Goal: Task Accomplishment & Management: Use online tool/utility

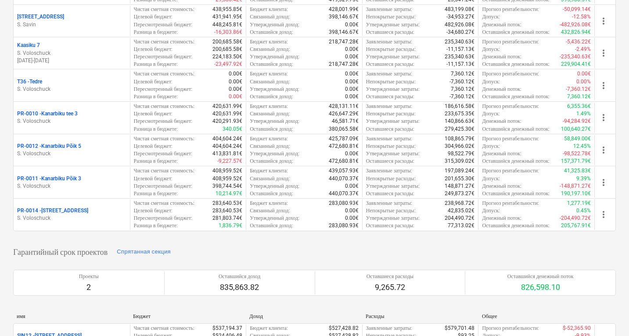
scroll to position [291, 0]
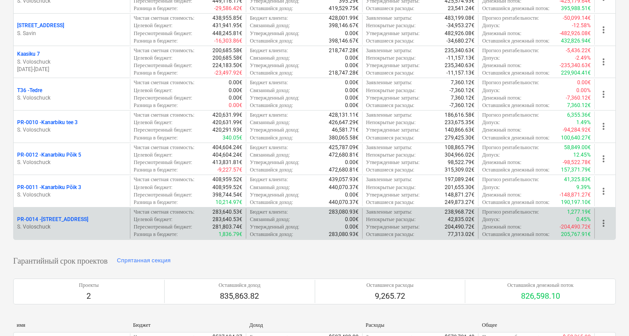
click at [107, 224] on p "S. Voloschuck" at bounding box center [71, 226] width 109 height 7
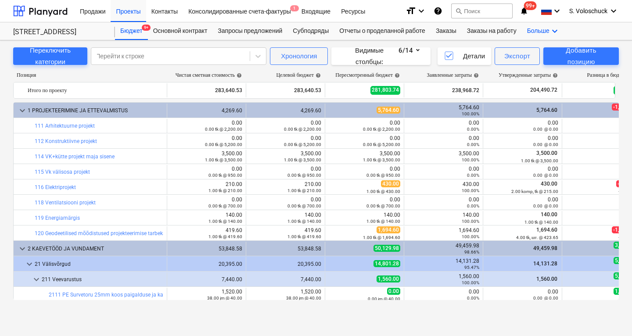
click at [560, 32] on icon "keyboard_arrow_down" at bounding box center [555, 31] width 11 height 11
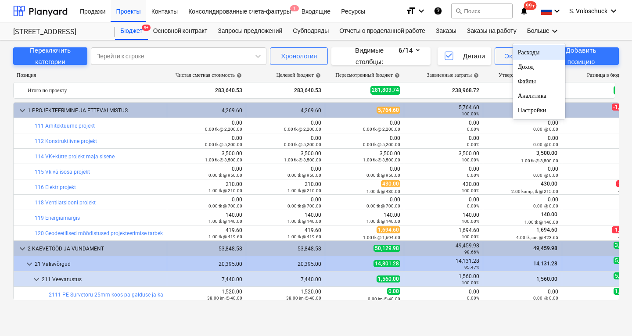
click at [543, 54] on div "Расходы" at bounding box center [539, 52] width 42 height 7
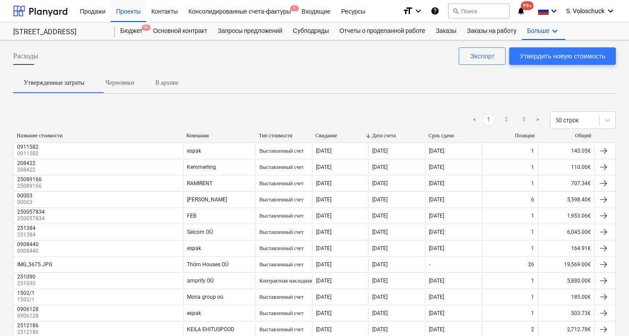
click at [196, 134] on div "Компания" at bounding box center [219, 136] width 65 height 7
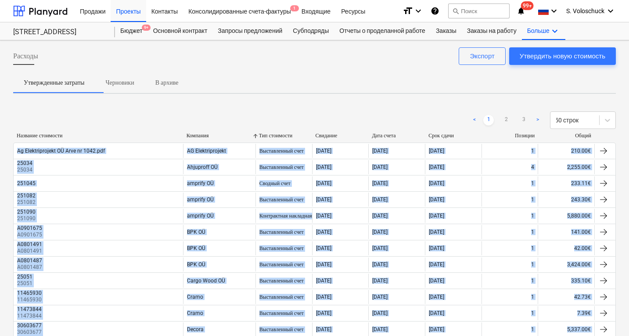
drag, startPoint x: 629, startPoint y: 101, endPoint x: 628, endPoint y: 112, distance: 11.0
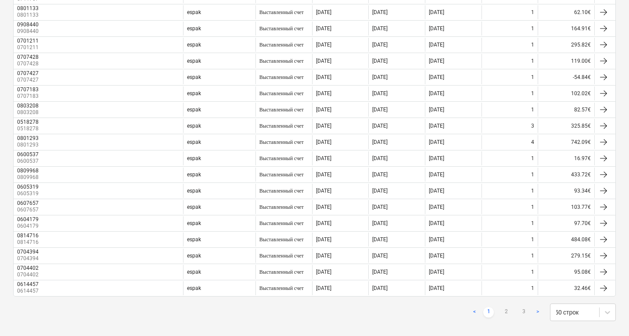
scroll to position [653, 0]
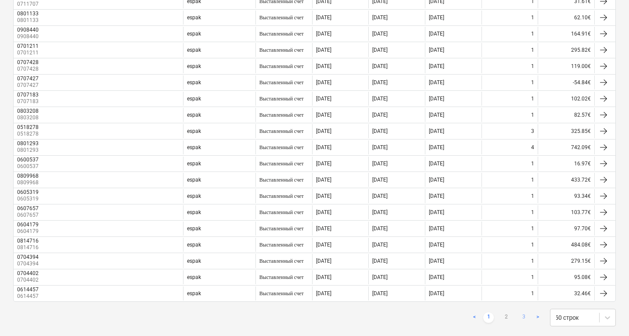
click at [526, 316] on link "3" at bounding box center [523, 318] width 11 height 11
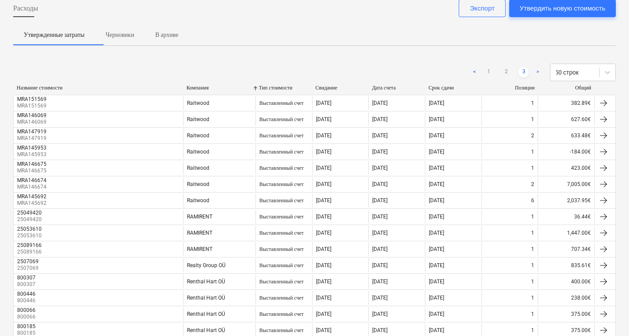
scroll to position [0, 0]
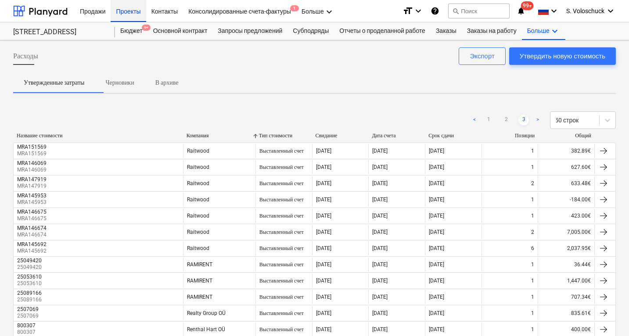
click at [129, 12] on div "Проекты" at bounding box center [128, 11] width 35 height 22
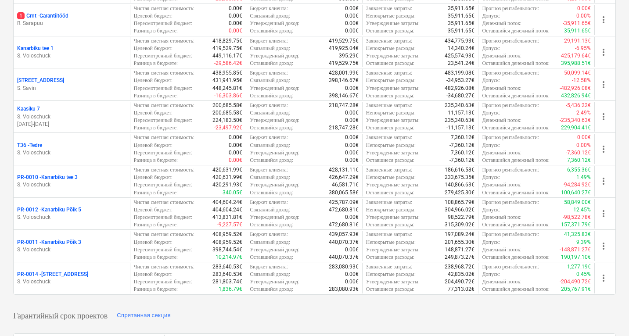
scroll to position [238, 0]
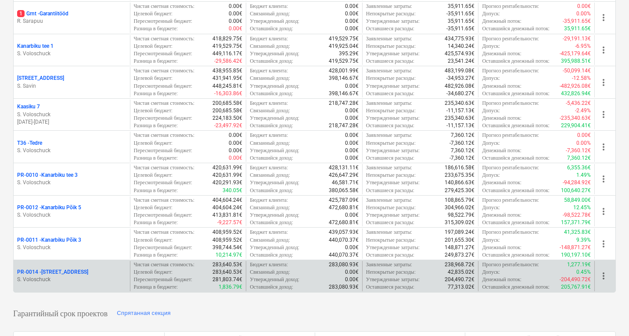
click at [91, 271] on div "PR-0014 - Luige tee 29" at bounding box center [71, 272] width 109 height 7
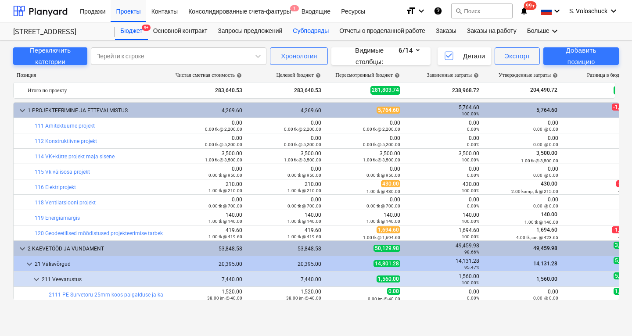
click at [320, 33] on div "Субподряды" at bounding box center [311, 31] width 47 height 18
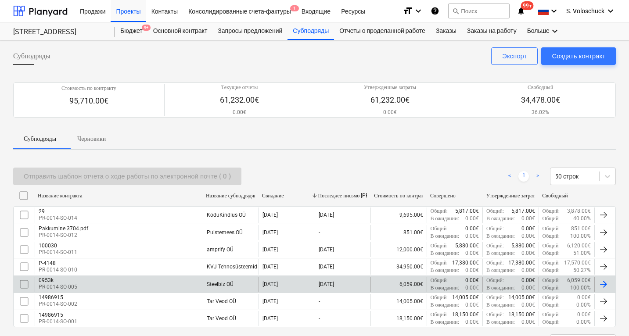
click at [223, 278] on div "Steelbiz OÜ" at bounding box center [231, 284] width 56 height 15
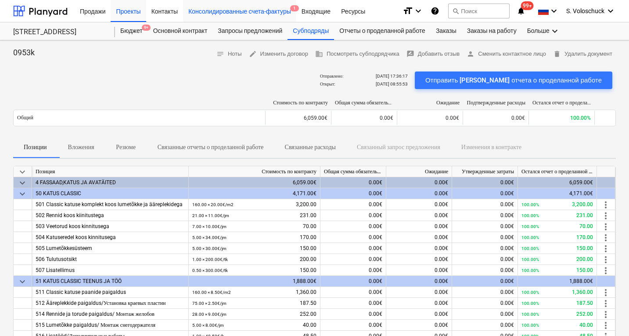
click at [276, 12] on div "Консолидированные счета-фактуры 1" at bounding box center [239, 11] width 113 height 22
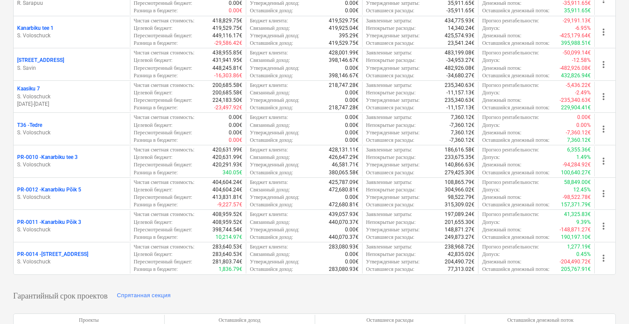
scroll to position [261, 0]
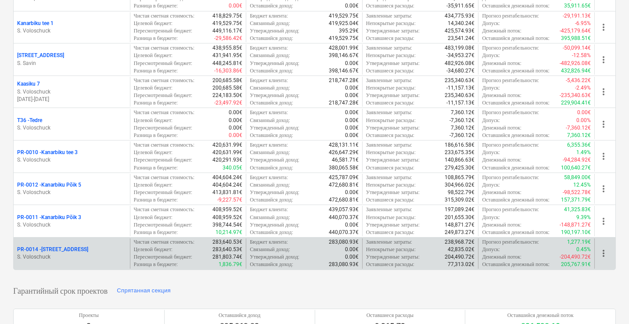
click at [83, 253] on p "S. Voloschuck" at bounding box center [71, 256] width 109 height 7
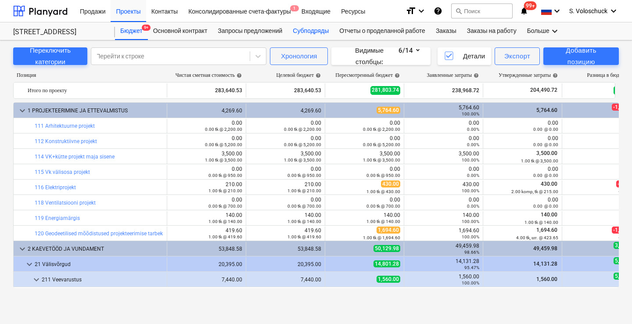
click at [309, 32] on div "Субподряды" at bounding box center [311, 31] width 47 height 18
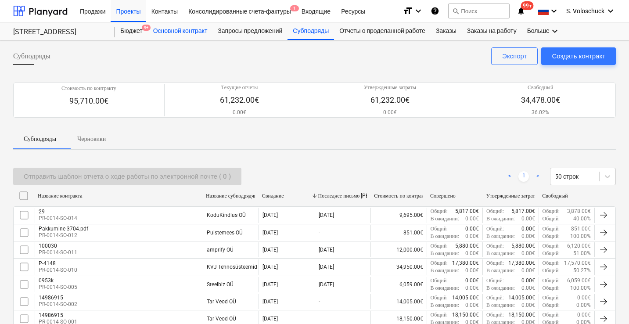
click at [188, 33] on div "Основной контракт" at bounding box center [180, 31] width 65 height 18
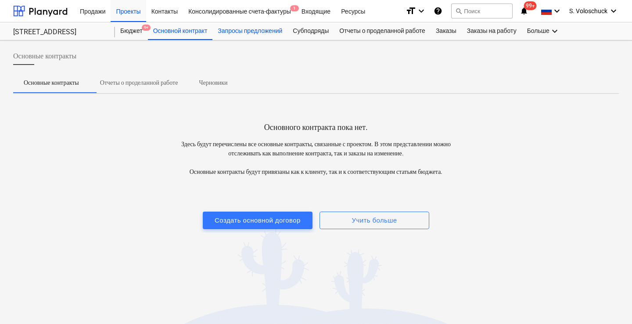
click at [257, 32] on div "Запросы предложений" at bounding box center [249, 31] width 75 height 18
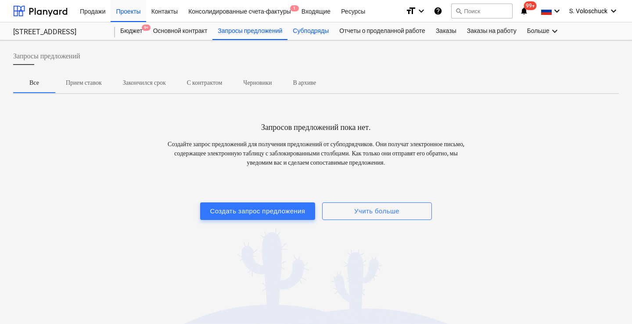
click at [320, 32] on div "Субподряды" at bounding box center [311, 31] width 47 height 18
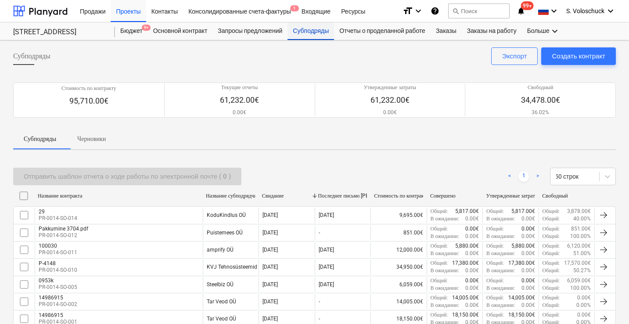
click at [320, 32] on div "Субподряды" at bounding box center [311, 31] width 47 height 18
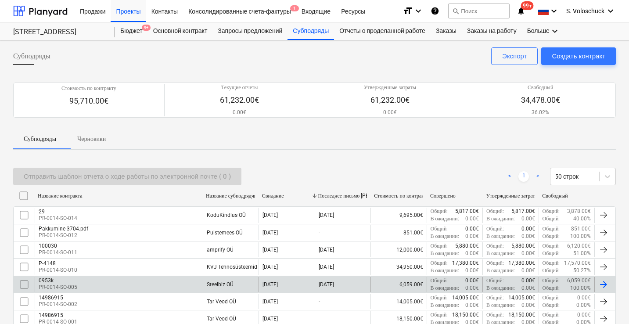
click at [232, 283] on div "Steelbiz OÜ" at bounding box center [220, 284] width 27 height 6
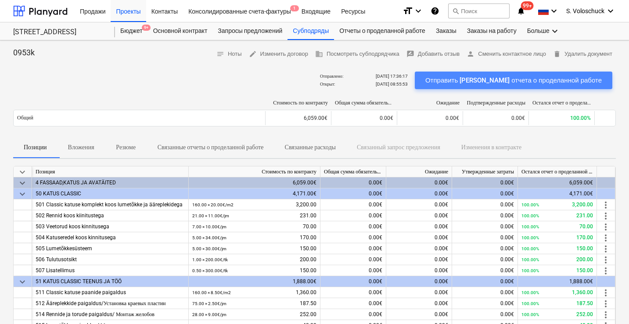
click at [546, 81] on div "Отправить [PERSON_NAME] отчета о проделанной работе" at bounding box center [513, 80] width 176 height 11
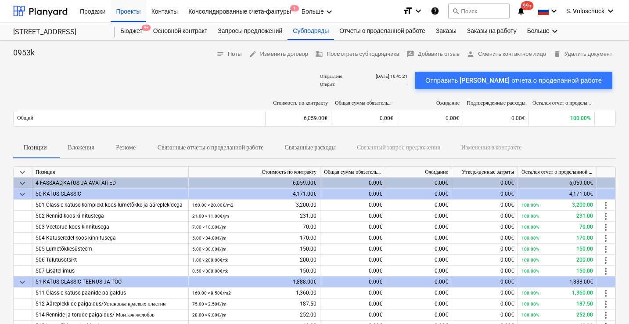
drag, startPoint x: 530, startPoint y: 85, endPoint x: 629, endPoint y: -3, distance: 132.1
click at [629, 0] on html "Продажи Проекты Контакты Консолидированные счета-фактуры 1 Больше keyboard_arro…" at bounding box center [314, 162] width 629 height 324
click at [423, 31] on div "Отчеты о проделанной работе 1" at bounding box center [382, 31] width 97 height 18
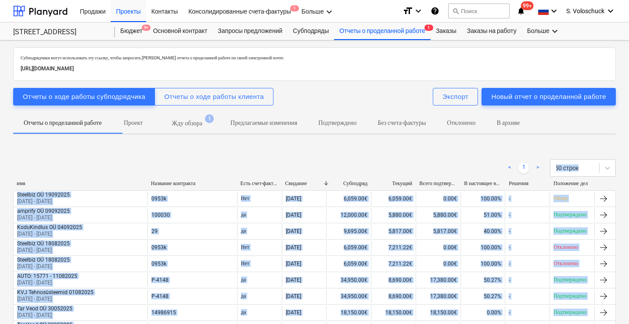
drag, startPoint x: 224, startPoint y: 144, endPoint x: 212, endPoint y: 127, distance: 19.9
click at [212, 128] on div "Субподрядчики могут использовать эту ссылку, чтобы запросить [PERSON_NAME] отче…" at bounding box center [314, 212] width 603 height 331
click at [202, 122] on p "Жду обзора" at bounding box center [187, 123] width 30 height 9
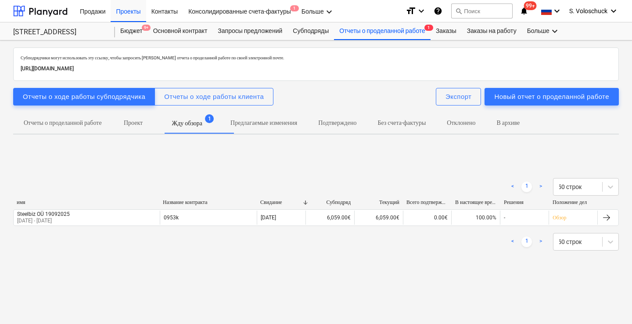
click at [516, 280] on div "Субподрядчики могут использовать эту ссылку, чтобы запросить [PERSON_NAME] отче…" at bounding box center [316, 167] width 606 height 240
click at [398, 28] on div "Отчеты о проделанной работе 1" at bounding box center [382, 31] width 97 height 18
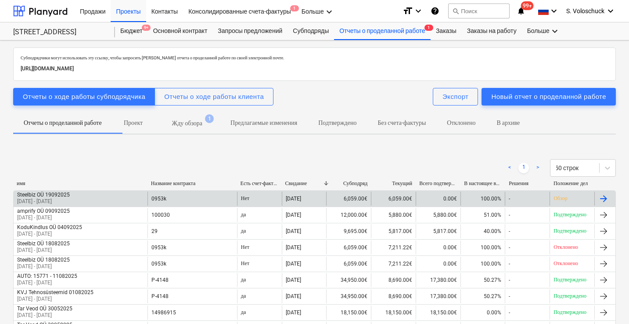
click at [564, 196] on p "Обзор" at bounding box center [561, 197] width 14 height 7
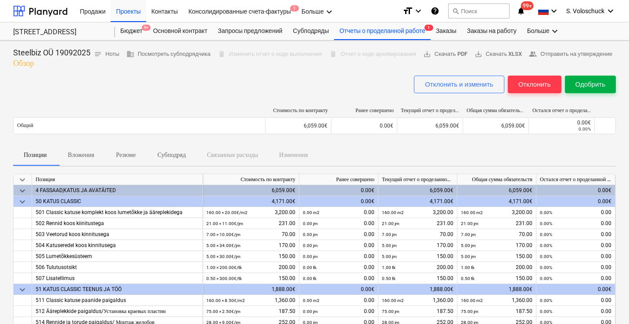
click at [588, 90] on div "Одобрить" at bounding box center [591, 84] width 30 height 11
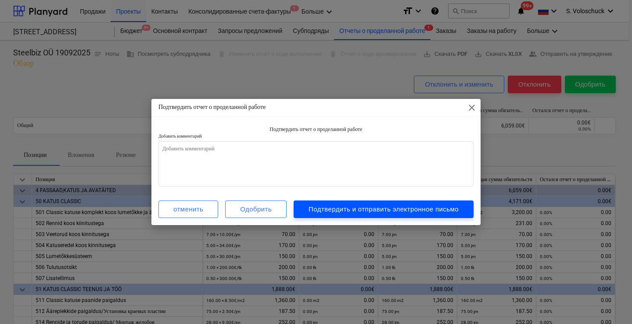
click at [351, 210] on div "Подтвердить и отправить электронное письмо" at bounding box center [384, 208] width 150 height 11
type textarea "x"
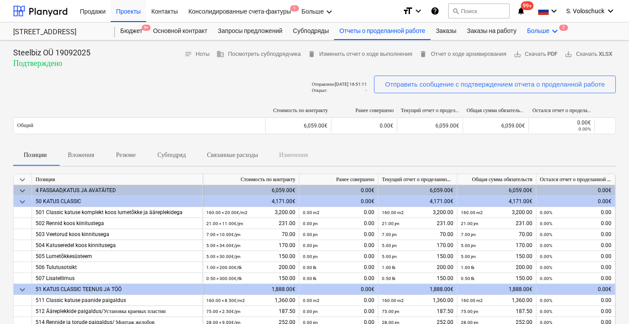
click at [560, 29] on icon "keyboard_arrow_down" at bounding box center [555, 31] width 11 height 11
click at [547, 81] on div "Файлы 2" at bounding box center [539, 81] width 42 height 7
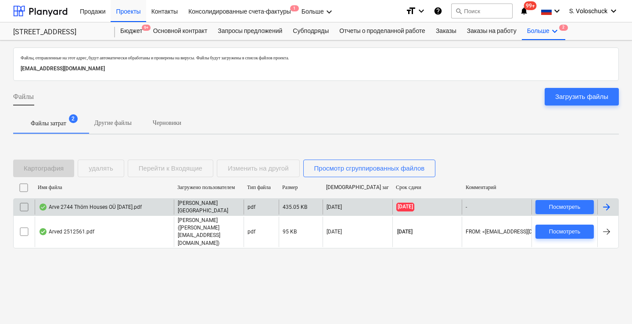
click at [223, 213] on div "[PERSON_NAME][GEOGRAPHIC_DATA]" at bounding box center [209, 206] width 70 height 15
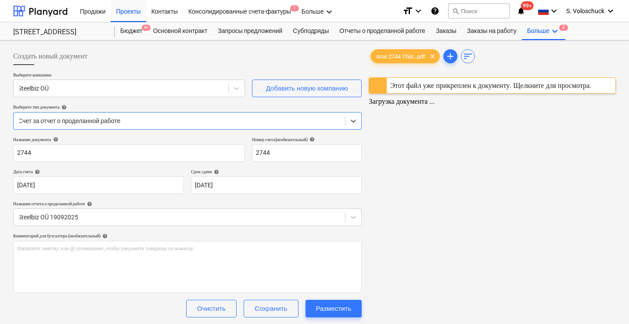
type input "2744"
type input "[DATE]"
click at [408, 54] on span "Arve 2744 Thör...pdf" at bounding box center [401, 56] width 60 height 7
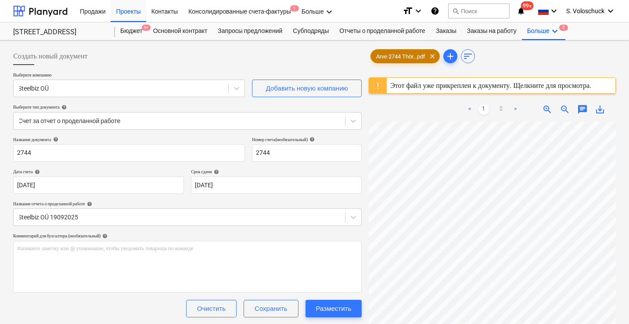
click at [408, 54] on span "Arve 2744 Thör...pdf" at bounding box center [401, 56] width 60 height 7
click at [414, 88] on div "Этот файл уже прикреплен к документу. Щелкните для просмотра." at bounding box center [490, 85] width 201 height 8
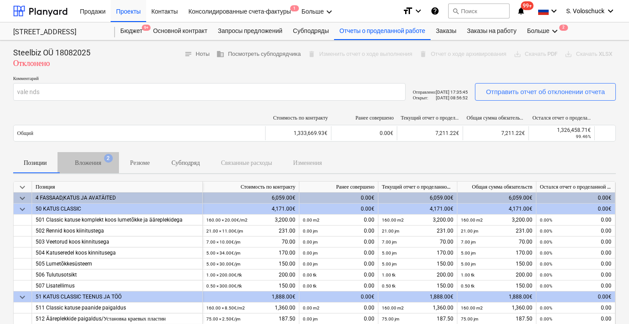
click at [101, 161] on p "Вложения" at bounding box center [88, 162] width 26 height 9
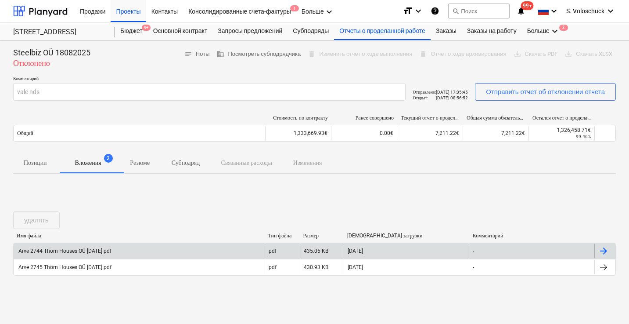
click at [136, 246] on div "Arve 2744 Thörn Houses OÜ [DATE].pdf" at bounding box center [139, 251] width 251 height 14
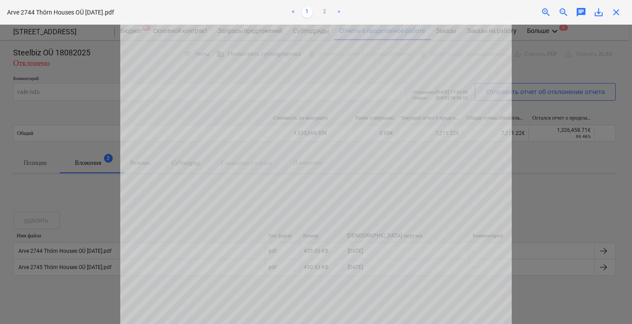
click at [618, 14] on span "close" at bounding box center [616, 12] width 11 height 11
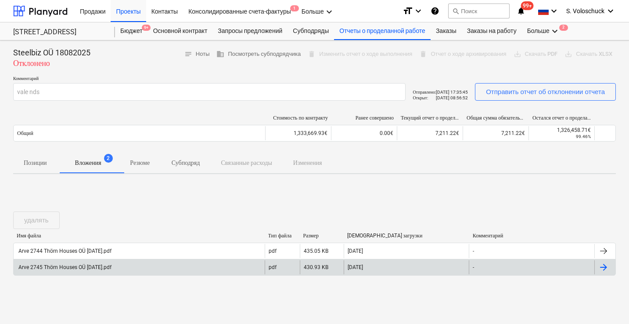
click at [265, 261] on div "pdf" at bounding box center [282, 267] width 35 height 14
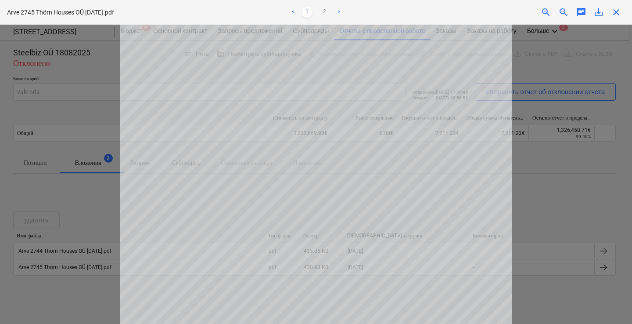
click at [617, 10] on span "close" at bounding box center [616, 12] width 11 height 11
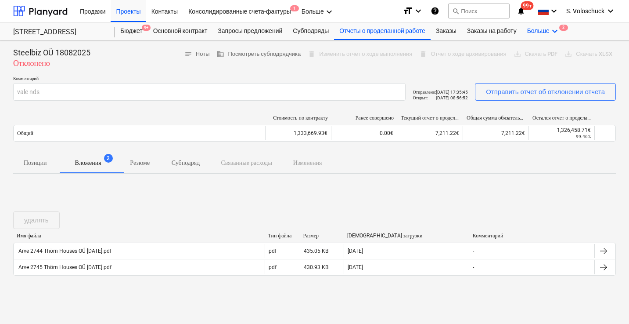
click at [555, 29] on div "Больше keyboard_arrow_down 2" at bounding box center [543, 31] width 43 height 18
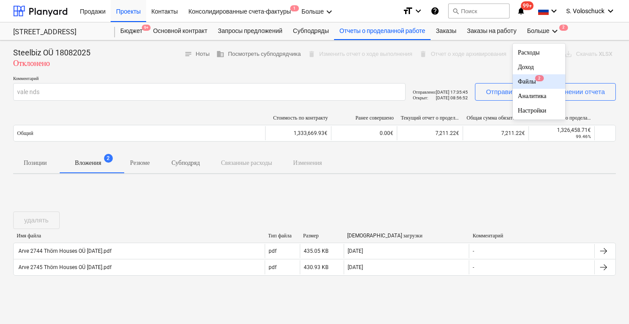
click at [540, 82] on div "Файлы 2" at bounding box center [539, 81] width 42 height 7
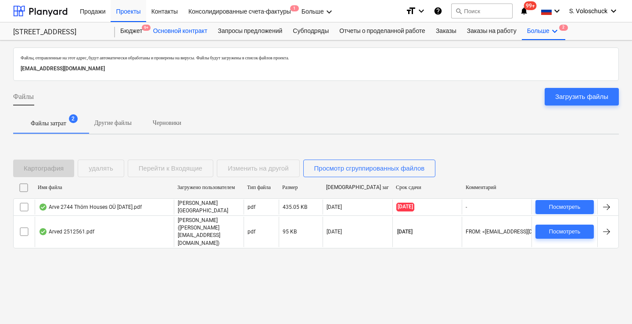
click at [178, 31] on div "Основной контракт" at bounding box center [180, 31] width 65 height 18
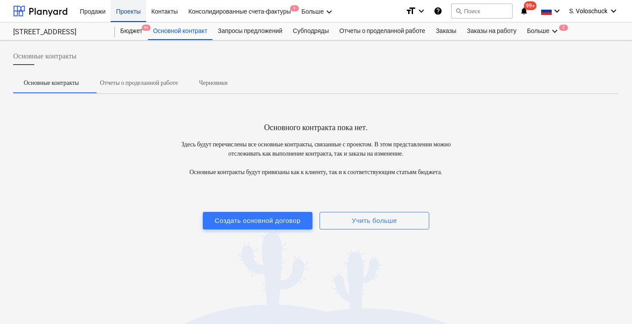
click at [128, 7] on div "Проекты" at bounding box center [128, 11] width 35 height 22
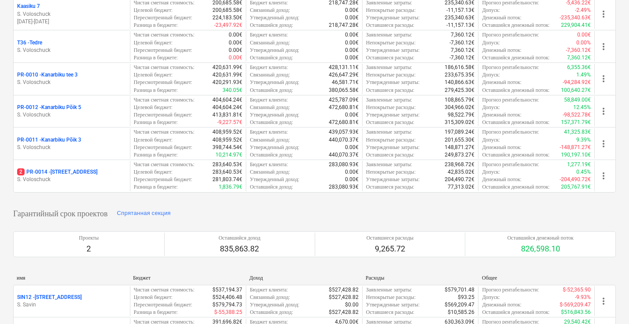
scroll to position [278, 0]
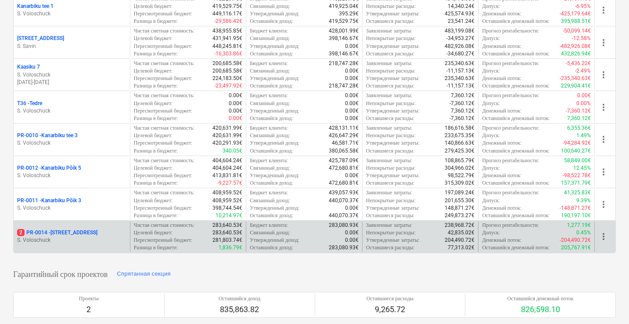
click at [59, 239] on p "S. Voloschuck" at bounding box center [71, 239] width 109 height 7
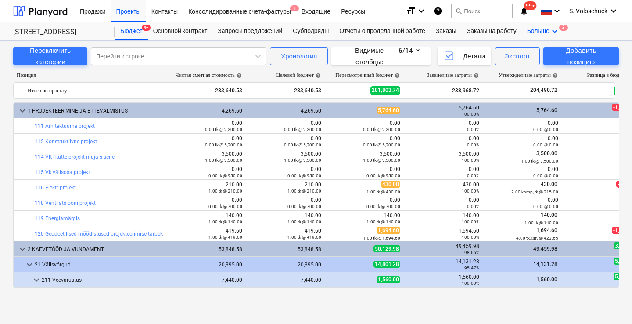
click at [560, 27] on icon "keyboard_arrow_down" at bounding box center [555, 31] width 11 height 11
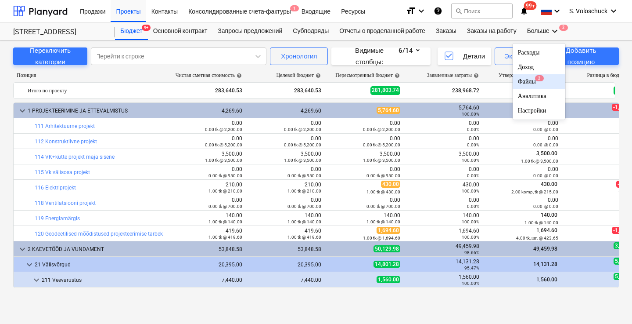
click at [542, 83] on div "Файлы 2" at bounding box center [539, 81] width 42 height 7
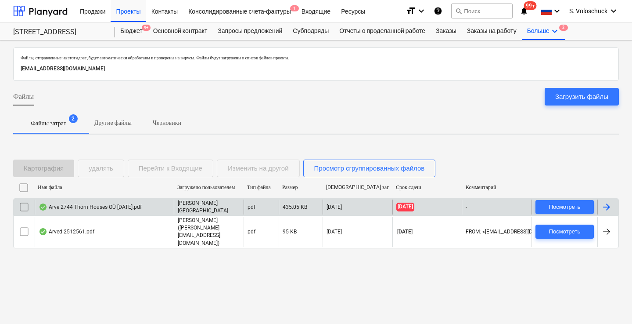
click at [168, 214] on div "Arve 2744 Thörn Houses OÜ [DATE].pdf" at bounding box center [104, 206] width 139 height 15
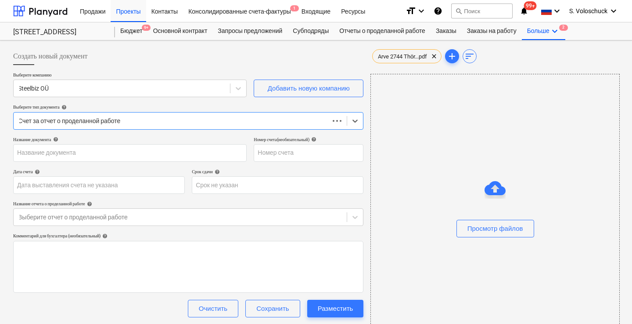
type input "2744"
type input "[DATE]"
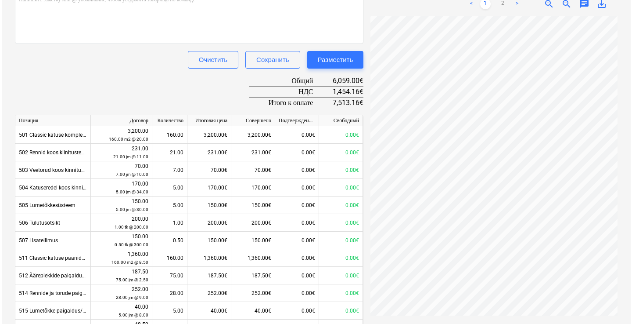
scroll to position [296, 0]
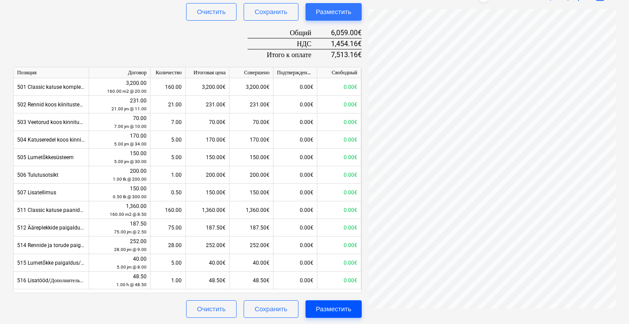
click at [341, 309] on div "Разместить" at bounding box center [334, 308] width 36 height 11
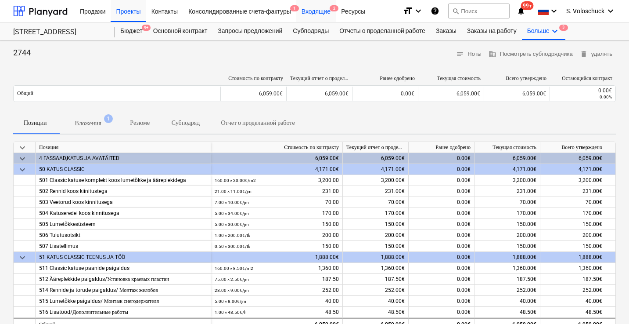
click at [326, 13] on div "Входящие 2" at bounding box center [316, 11] width 40 height 22
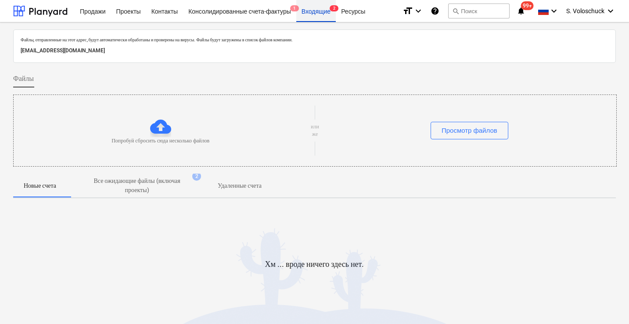
click at [327, 12] on div "Входящие 2" at bounding box center [316, 11] width 40 height 22
click at [137, 12] on div "Проекты" at bounding box center [128, 11] width 35 height 22
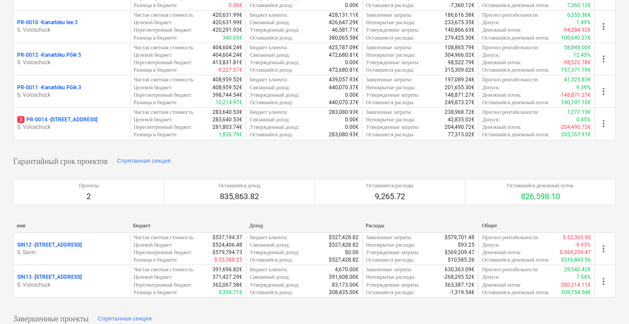
scroll to position [367, 0]
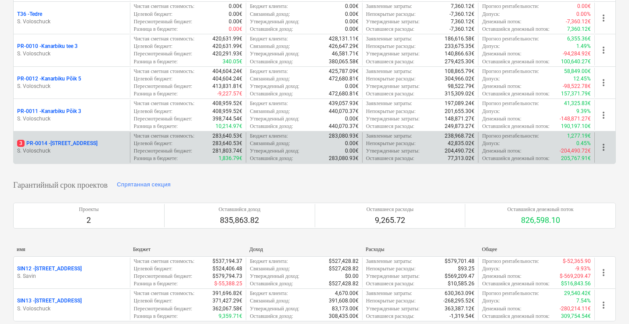
click at [67, 140] on p "3 PR-0014 - Luige tee 29" at bounding box center [57, 143] width 80 height 7
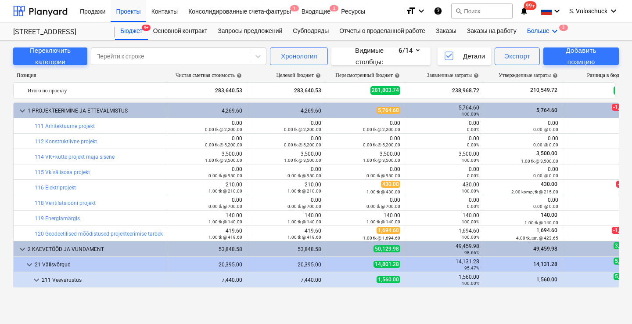
click at [556, 32] on div "Больше keyboard_arrow_down 3" at bounding box center [543, 31] width 43 height 18
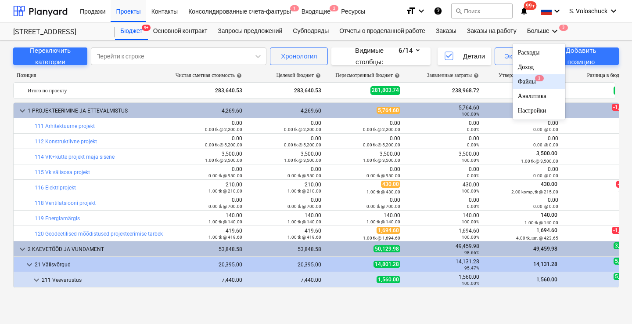
click at [535, 82] on div "Файлы 3" at bounding box center [539, 81] width 42 height 7
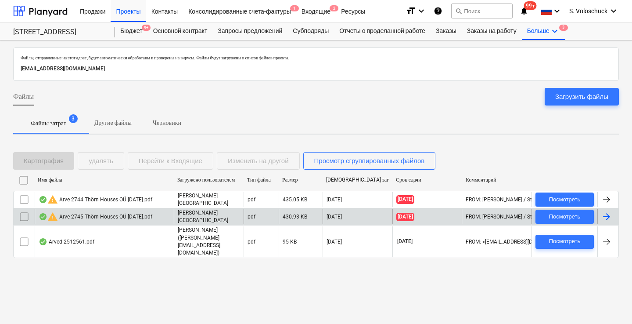
click at [151, 222] on div "warning Arve 2745 Thörn Houses OÜ [DATE].pdf" at bounding box center [96, 216] width 114 height 11
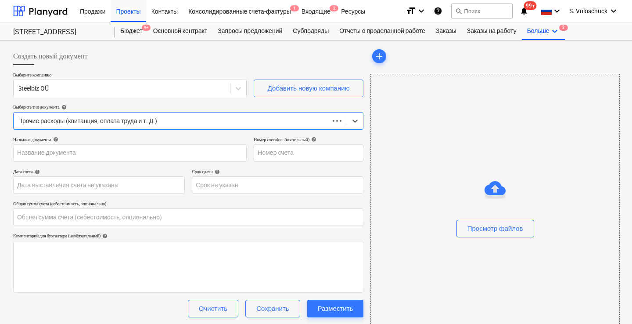
type input "0.00"
type input "2745"
type input "[DATE]"
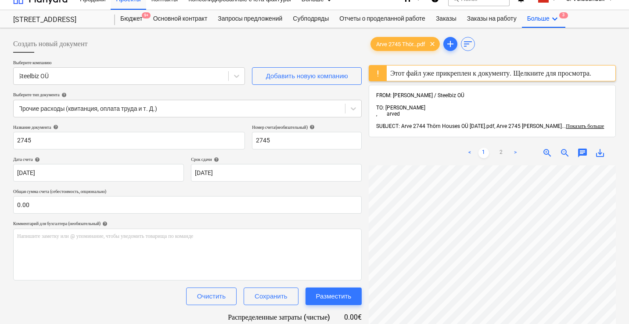
scroll to position [2, 0]
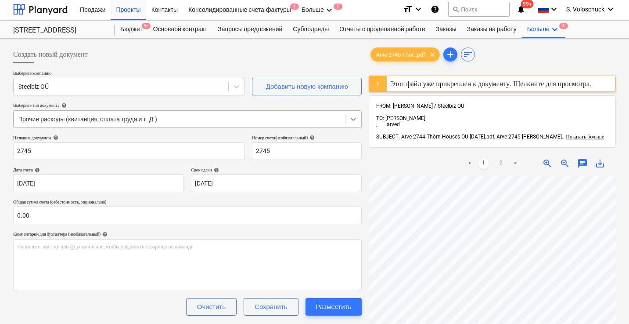
click at [354, 118] on icon at bounding box center [353, 119] width 9 height 9
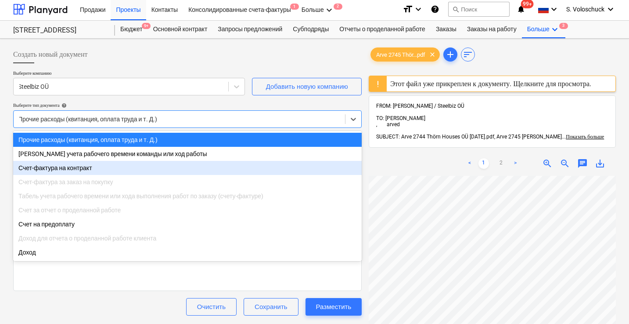
click at [242, 173] on div "Счет-фактура на контракт" at bounding box center [187, 168] width 349 height 14
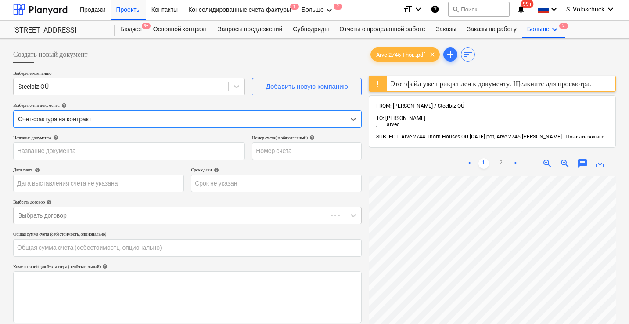
type input "2745"
type input "[DATE]"
type input "0.00"
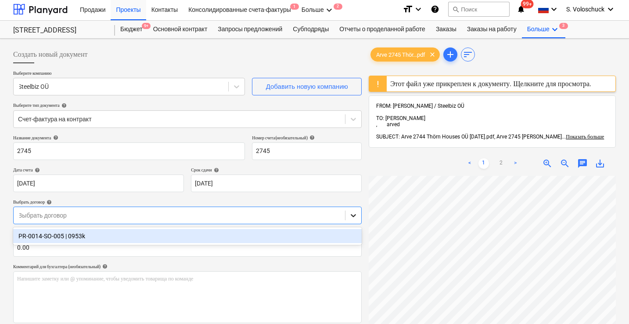
click at [350, 213] on icon at bounding box center [353, 215] width 9 height 9
click at [310, 232] on div "PR-0014-SO-005 | 0953k" at bounding box center [187, 236] width 349 height 14
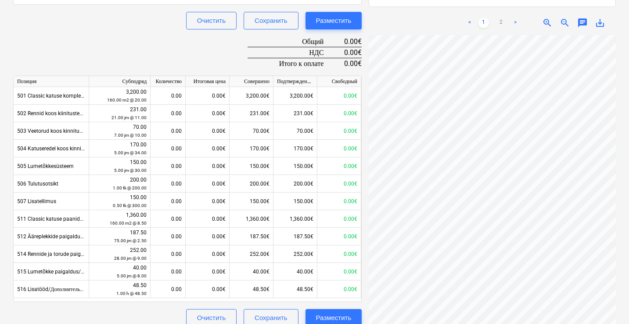
scroll to position [328, 0]
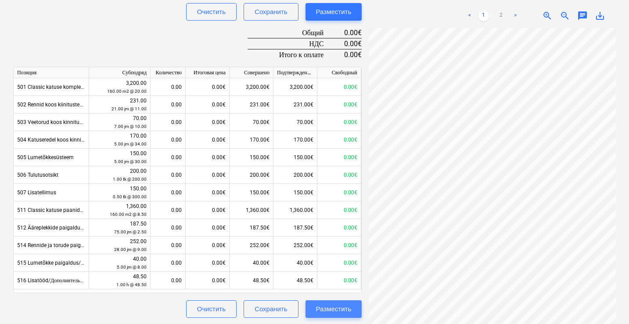
click at [351, 312] on div "Разместить" at bounding box center [334, 308] width 36 height 11
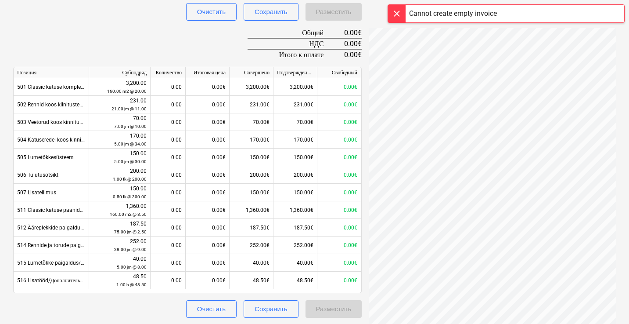
click at [400, 10] on div at bounding box center [397, 14] width 18 height 18
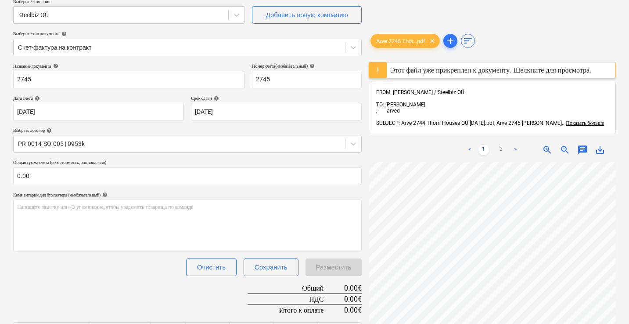
scroll to position [0, 0]
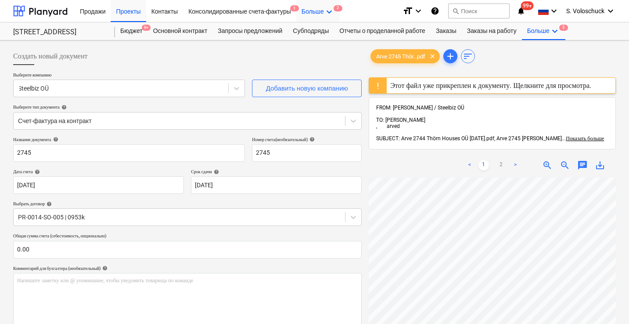
click at [326, 13] on div "Больше keyboard_arrow_down 2" at bounding box center [317, 11] width 43 height 22
click at [558, 35] on div at bounding box center [314, 162] width 629 height 324
click at [560, 31] on icon "keyboard_arrow_down" at bounding box center [555, 31] width 11 height 11
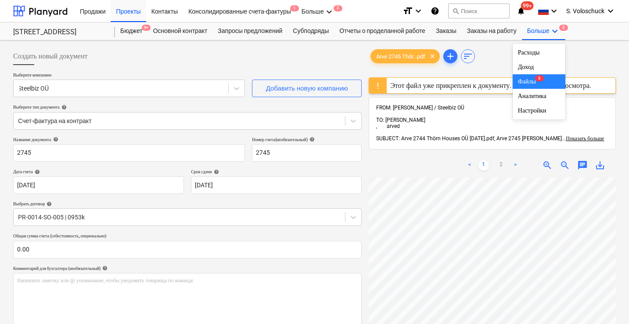
click at [453, 54] on div at bounding box center [314, 162] width 629 height 324
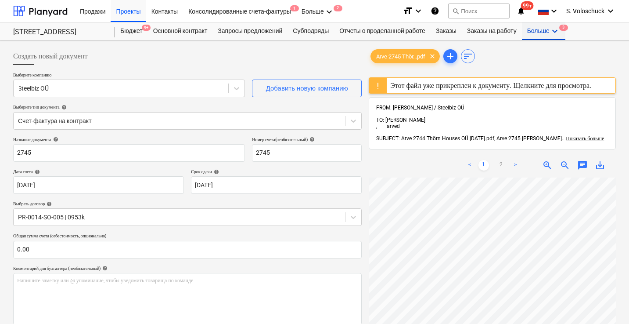
click at [560, 28] on icon "keyboard_arrow_down" at bounding box center [555, 31] width 11 height 11
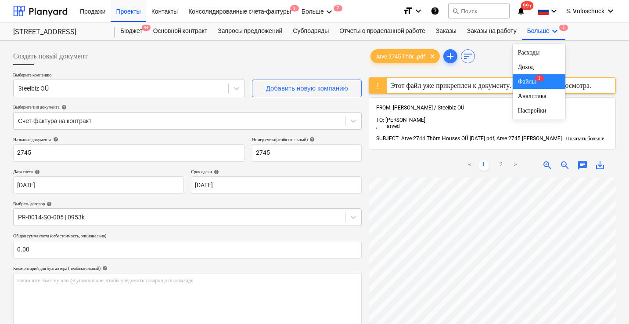
click at [543, 80] on div "Файлы 3" at bounding box center [539, 81] width 42 height 7
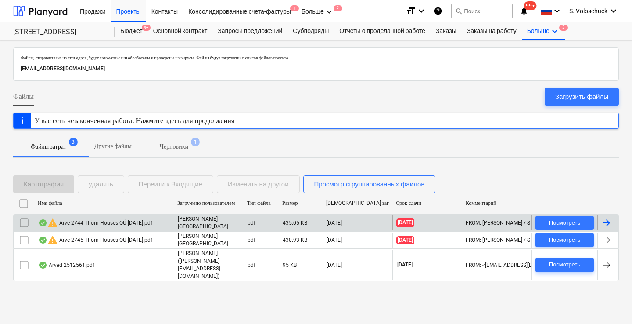
click at [229, 230] on div "[PERSON_NAME][GEOGRAPHIC_DATA]" at bounding box center [209, 222] width 70 height 15
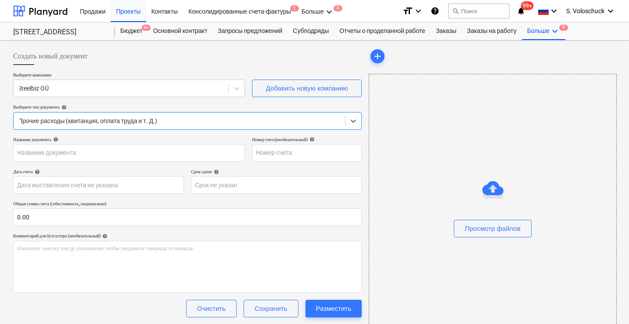
type input "2744"
type input "[DATE]"
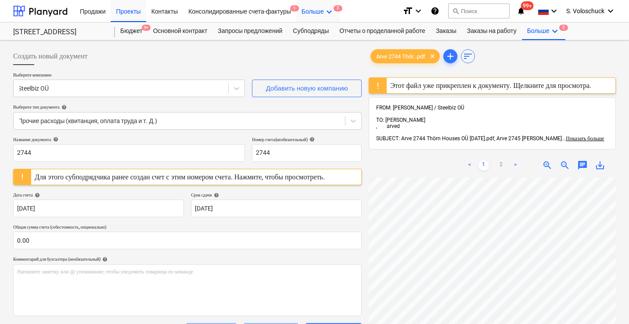
click at [334, 8] on icon "keyboard_arrow_down" at bounding box center [329, 12] width 11 height 11
click at [317, 33] on div "Входящие 2" at bounding box center [313, 34] width 42 height 7
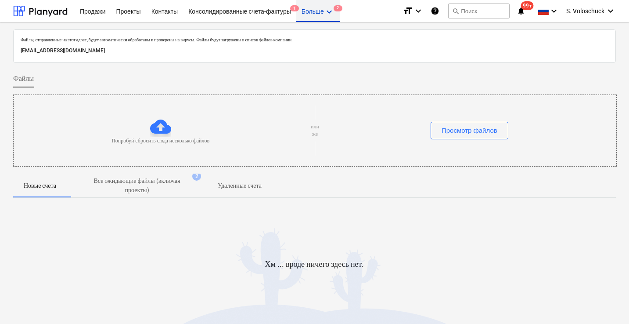
click at [334, 12] on icon "keyboard_arrow_down" at bounding box center [329, 12] width 11 height 11
click at [137, 13] on div at bounding box center [314, 162] width 629 height 324
click at [137, 13] on div "Проекты" at bounding box center [128, 11] width 35 height 22
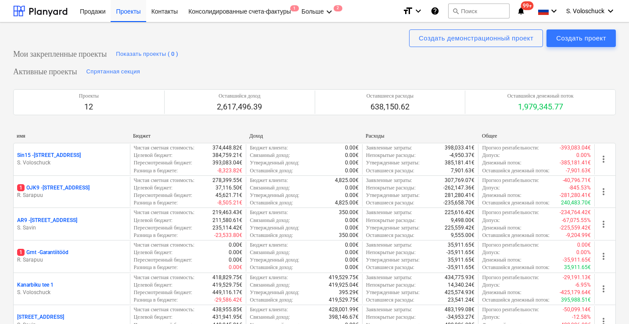
click at [137, 13] on div "Проекты" at bounding box center [128, 11] width 35 height 22
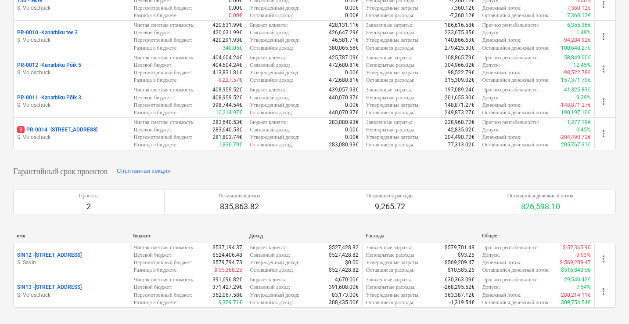
scroll to position [382, 0]
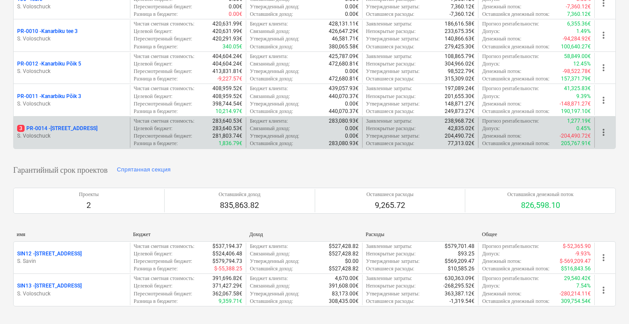
click at [105, 125] on div "3 PR-0014 - Luige tee 29" at bounding box center [71, 128] width 109 height 7
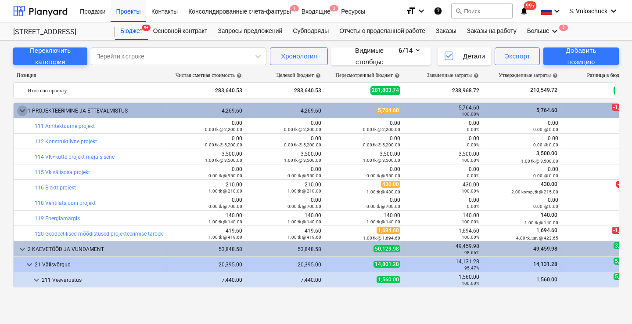
click at [23, 113] on span "keyboard_arrow_down" at bounding box center [22, 110] width 11 height 11
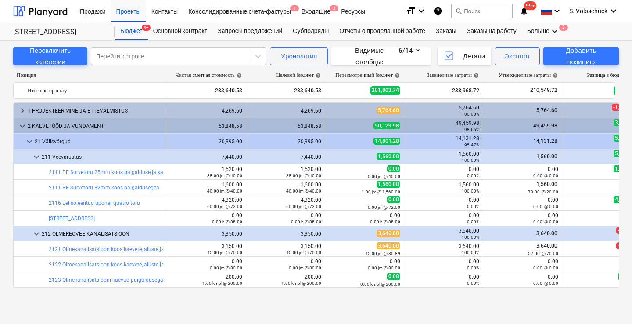
click at [22, 127] on span "keyboard_arrow_down" at bounding box center [22, 126] width 11 height 11
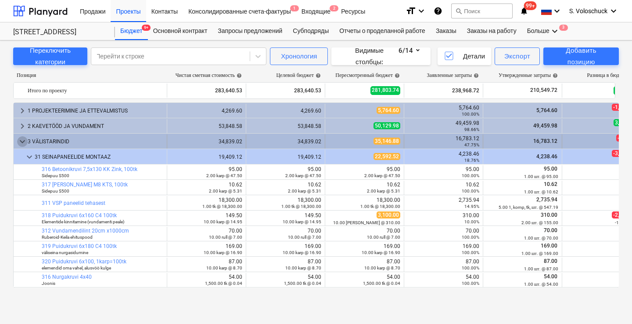
click at [22, 139] on span "keyboard_arrow_down" at bounding box center [22, 141] width 11 height 11
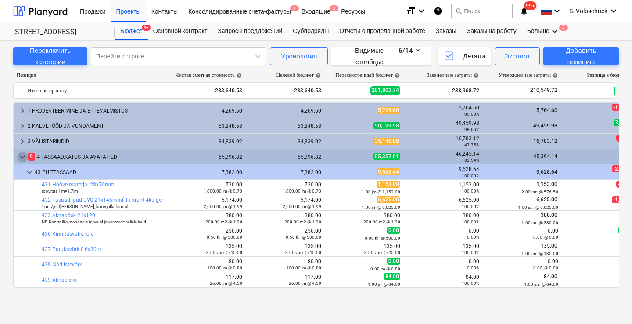
click at [22, 156] on span "keyboard_arrow_down" at bounding box center [22, 156] width 11 height 11
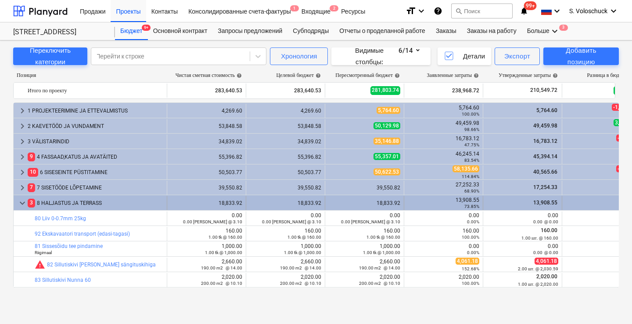
click at [23, 201] on span "keyboard_arrow_down" at bounding box center [22, 203] width 11 height 11
